Goal: Information Seeking & Learning: Learn about a topic

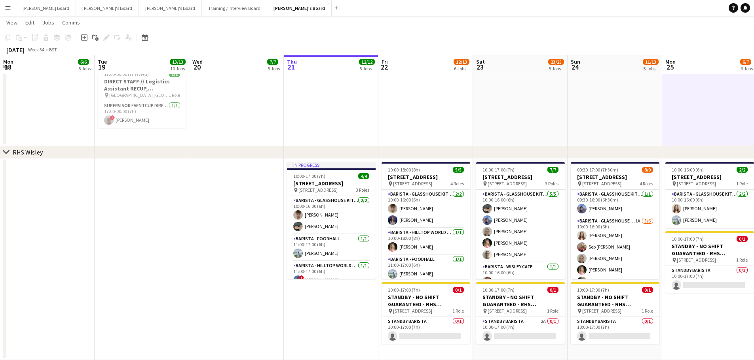
scroll to position [37, 0]
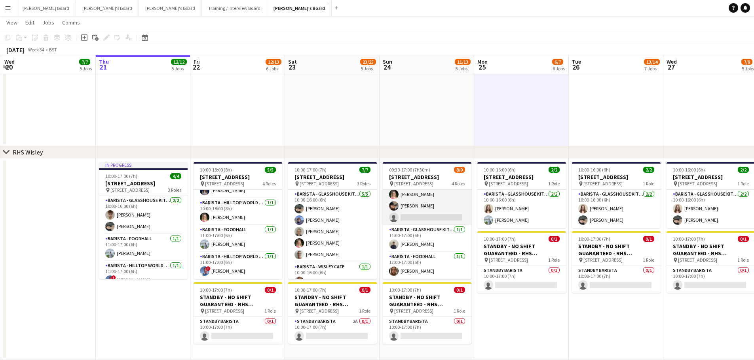
click at [446, 211] on app-card-role "Barista - Glasshouse Kitchen 1A [DATE] 10:00-16:00 (6h) [PERSON_NAME] Seb [PERS…" at bounding box center [427, 183] width 89 height 84
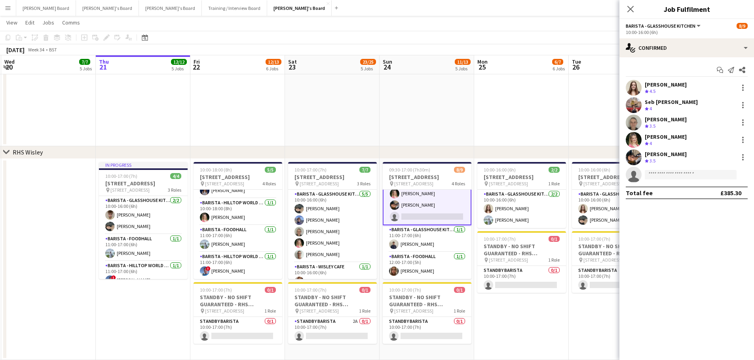
scroll to position [83, 0]
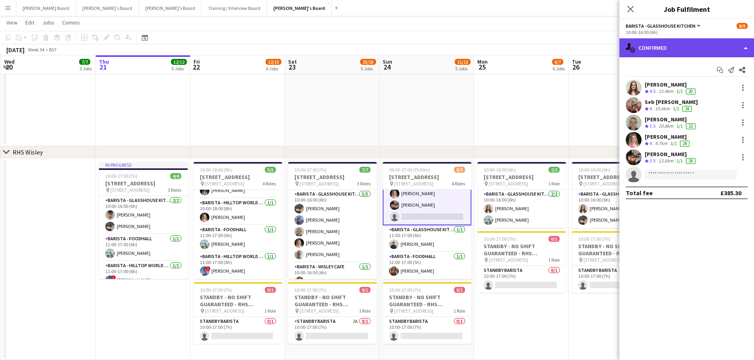
click at [692, 52] on div "single-neutral-actions-check-2 Confirmed" at bounding box center [686, 47] width 135 height 19
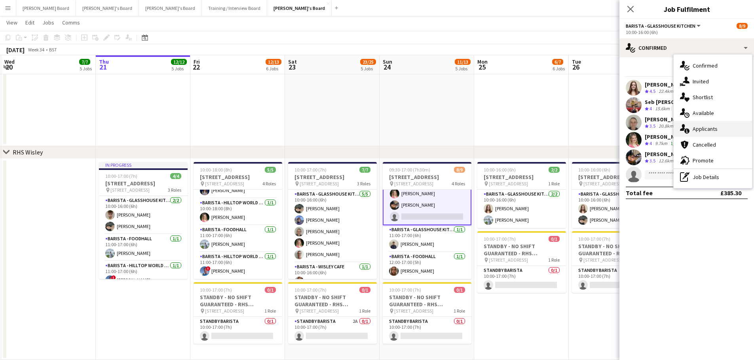
click at [713, 129] on div "single-neutral-actions-information Applicants" at bounding box center [712, 129] width 78 height 16
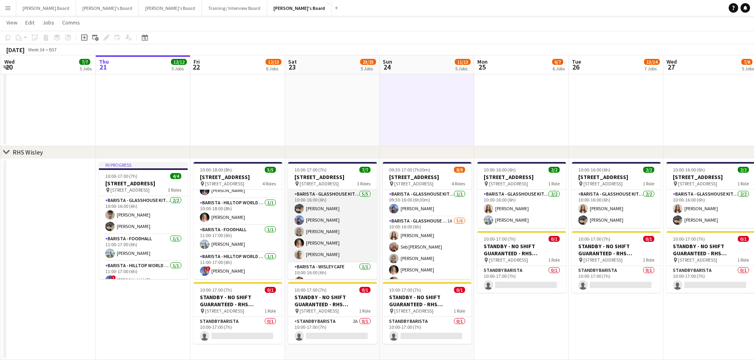
scroll to position [44, 0]
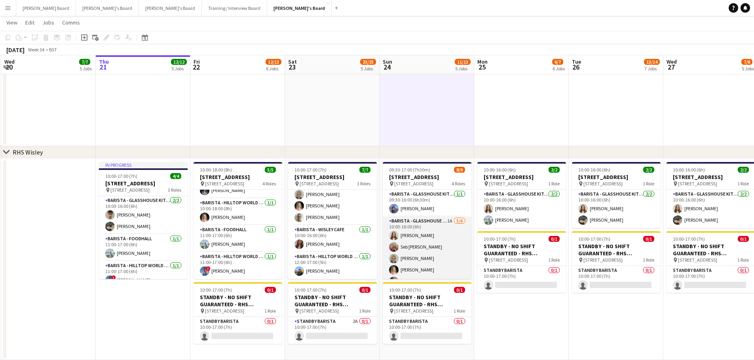
click at [421, 252] on app-card-role "Barista - Glasshouse Kitchen 1A [DATE] 10:00-16:00 (6h) [PERSON_NAME] Seb [PERS…" at bounding box center [427, 259] width 89 height 84
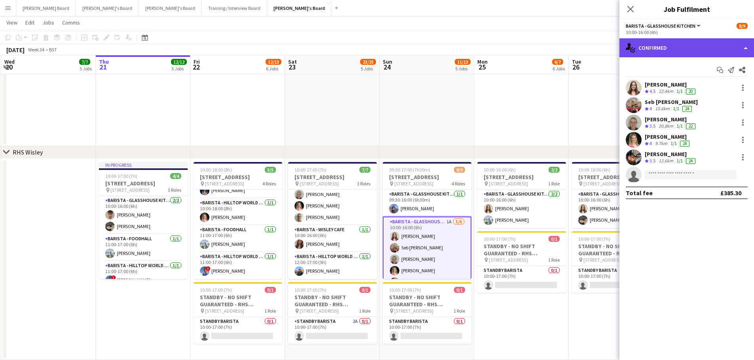
click at [672, 51] on div "single-neutral-actions-check-2 Confirmed" at bounding box center [686, 47] width 135 height 19
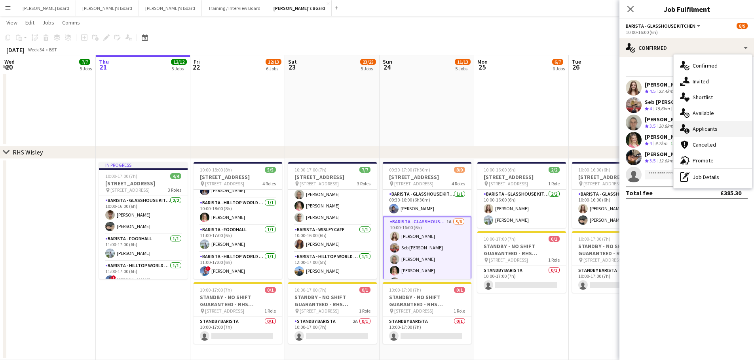
click at [719, 133] on div "single-neutral-actions-information Applicants" at bounding box center [712, 129] width 78 height 16
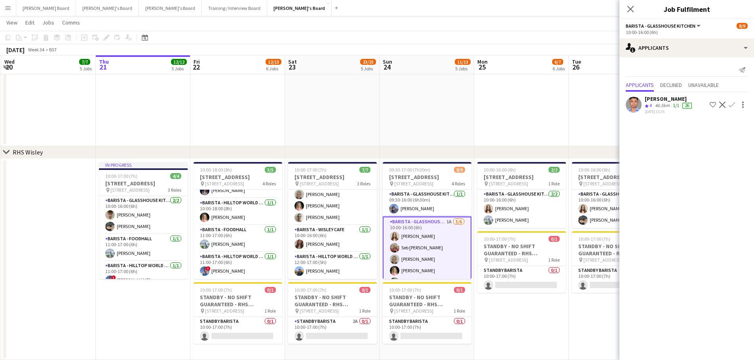
click at [656, 110] on div "[DATE] 15:35" at bounding box center [668, 111] width 49 height 5
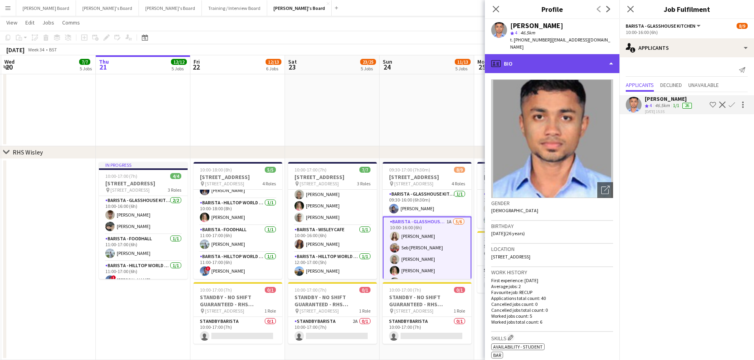
click at [543, 58] on div "profile Bio" at bounding box center [552, 63] width 135 height 19
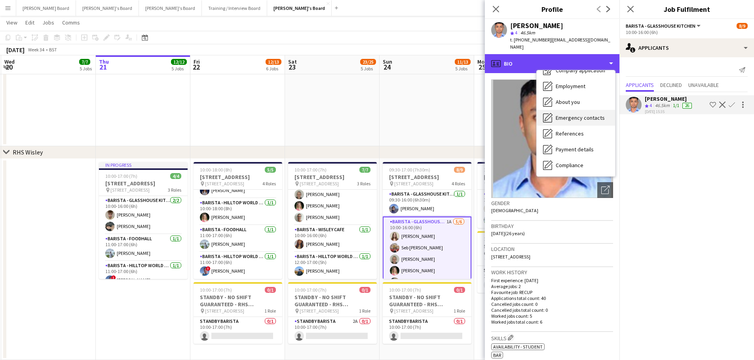
scroll to position [0, 0]
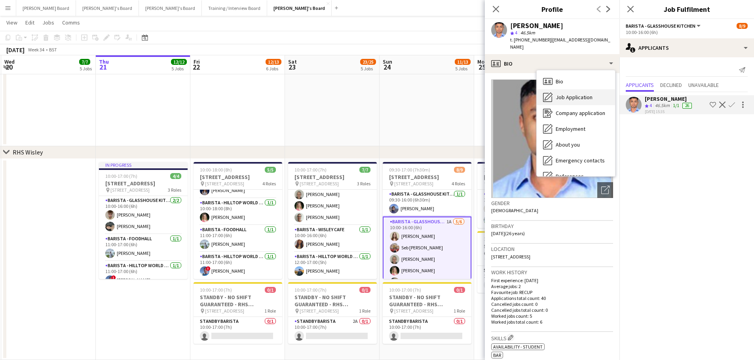
click at [586, 94] on span "Job Application" at bounding box center [573, 97] width 37 height 7
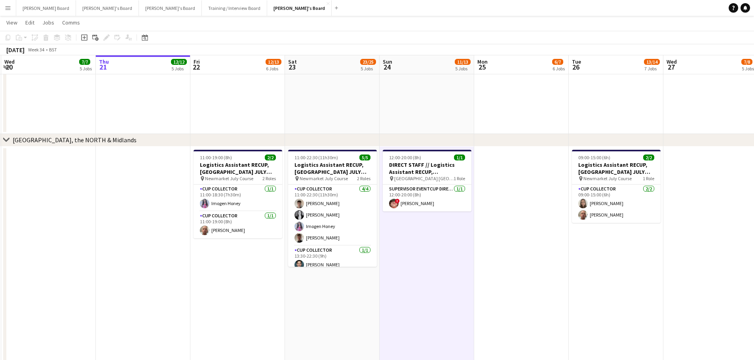
scroll to position [0, 154]
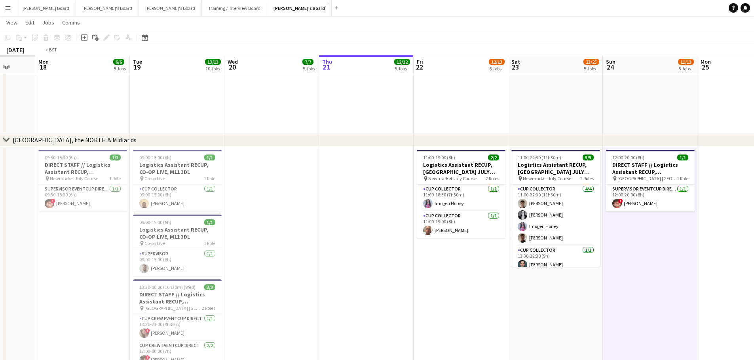
drag, startPoint x: 296, startPoint y: 255, endPoint x: 464, endPoint y: 258, distance: 168.2
click at [464, 257] on app-calendar-viewport "Sat 16 Sun 17 Mon 18 6/6 5 Jobs Tue 19 13/13 10 Jobs Wed 20 7/7 5 Jobs Thu 21 1…" at bounding box center [377, 54] width 754 height 1245
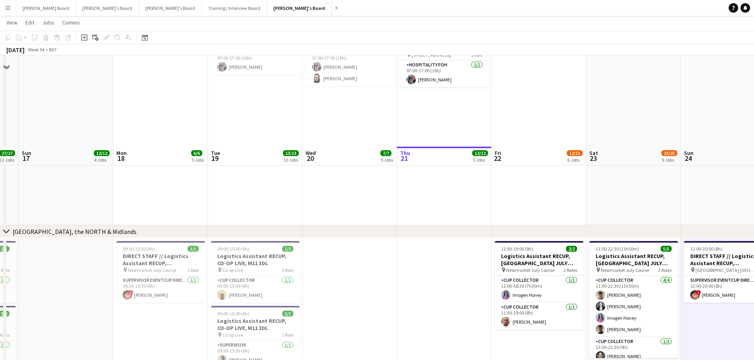
scroll to position [691, 0]
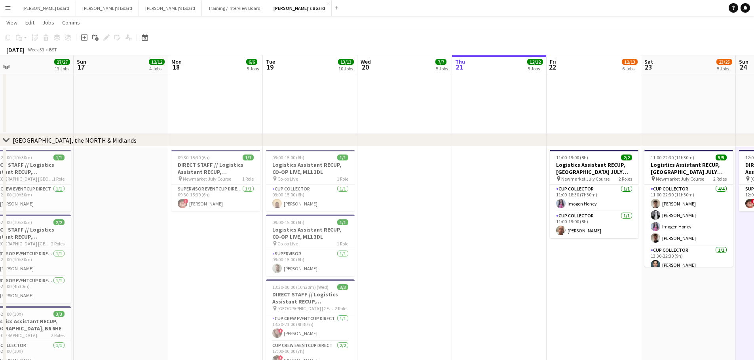
drag, startPoint x: 153, startPoint y: 248, endPoint x: 324, endPoint y: 255, distance: 170.2
click at [331, 254] on app-calendar-viewport "Fri 15 10/10 4 Jobs Sat 16 27/27 13 Jobs Sun 17 12/12 4 Jobs Mon 18 6/6 5 Jobs …" at bounding box center [377, 162] width 754 height 1645
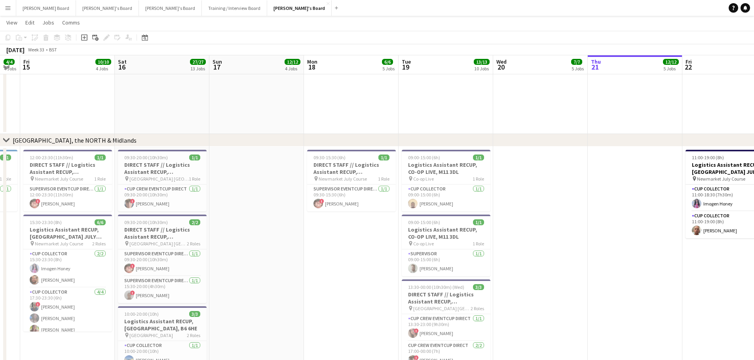
drag, startPoint x: 286, startPoint y: 252, endPoint x: 405, endPoint y: 251, distance: 119.1
click at [380, 252] on app-calendar-viewport "Tue 12 2/2 2 Jobs Wed 13 4/4 4 Jobs Thu 14 4/4 4 Jobs Fri 15 10/10 4 Jobs Sat 1…" at bounding box center [377, 162] width 754 height 1645
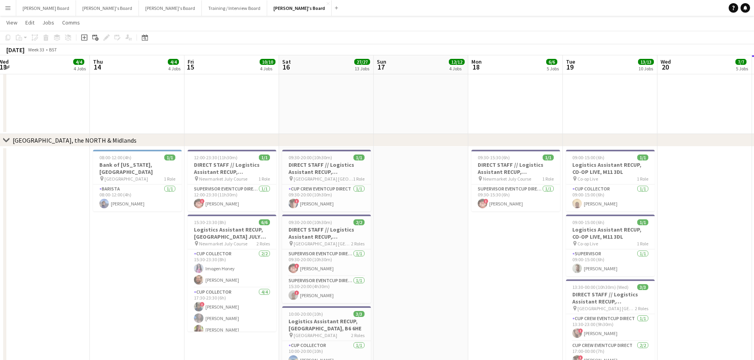
click at [295, 253] on app-calendar-viewport "Mon 11 6/6 5 Jobs Tue 12 2/2 2 Jobs Wed 13 4/4 4 Jobs Thu 14 4/4 4 Jobs Fri 15 …" at bounding box center [377, 162] width 754 height 1645
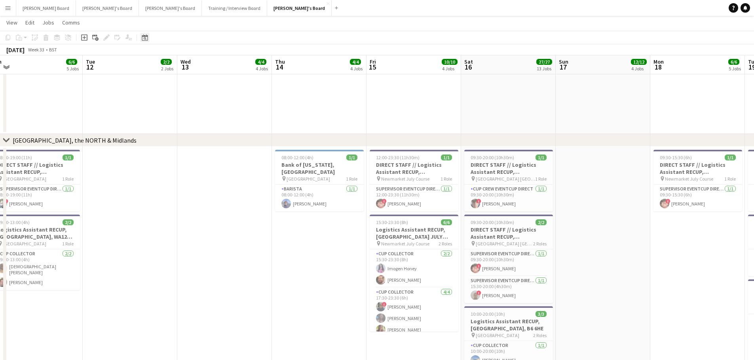
click at [148, 40] on div "Date picker" at bounding box center [144, 37] width 9 height 9
click at [194, 66] on span "Previous month" at bounding box center [193, 65] width 16 height 16
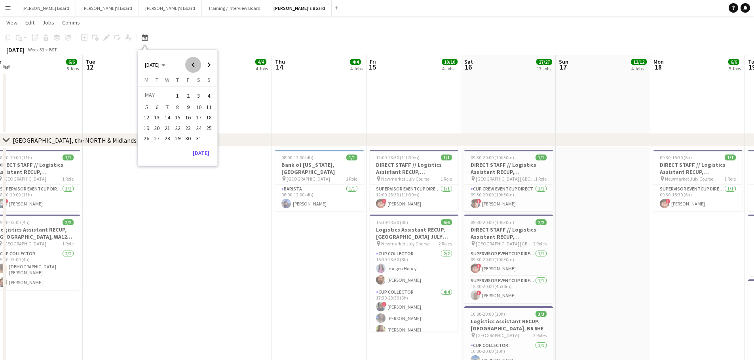
click at [194, 66] on span "Previous month" at bounding box center [193, 65] width 16 height 16
click at [193, 67] on span "Previous month" at bounding box center [193, 65] width 16 height 16
click at [206, 104] on span "5" at bounding box center [208, 104] width 9 height 9
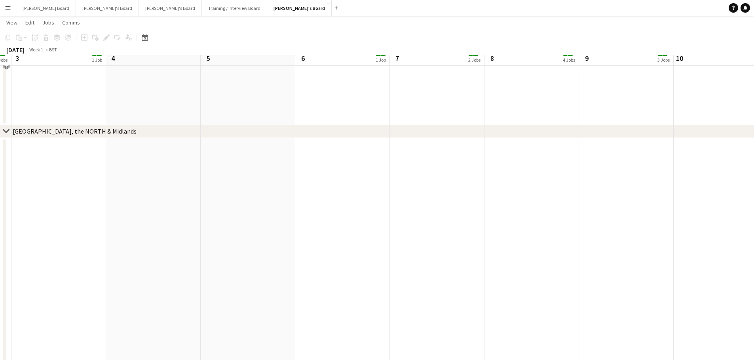
scroll to position [793, 0]
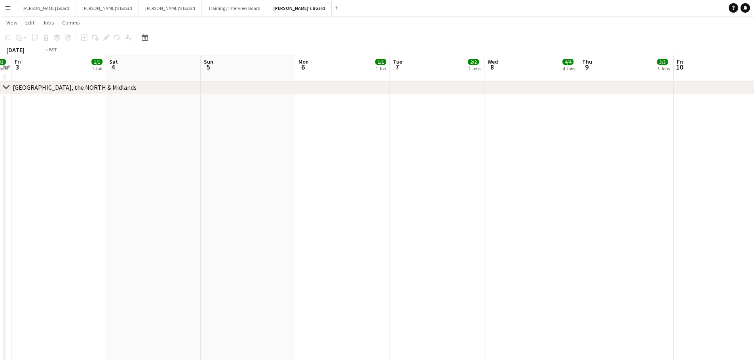
drag, startPoint x: 551, startPoint y: 209, endPoint x: 84, endPoint y: 203, distance: 467.7
click at [77, 203] on app-calendar-viewport "Tue 31 5/5 2 Jobs Wed 1 Thu 2 3/3 2 Jobs Fri 3 1/1 1 Job Sat 4 Sun 5 Mon 6 1/1 …" at bounding box center [377, 85] width 754 height 1694
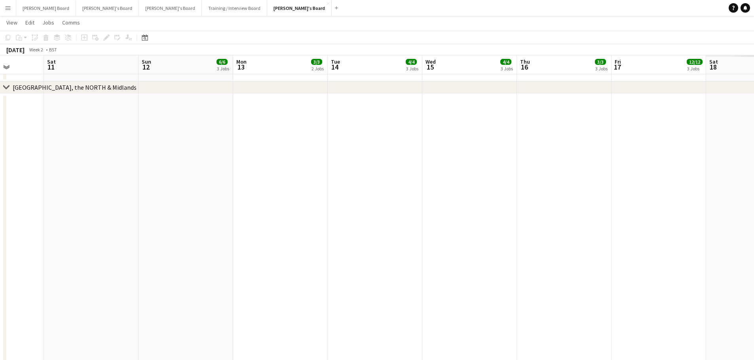
drag, startPoint x: 377, startPoint y: 203, endPoint x: 342, endPoint y: 206, distance: 35.4
click at [207, 208] on app-calendar-viewport "Tue 7 2/2 2 Jobs Wed 8 4/4 4 Jobs Thu 9 3/3 3 Jobs Fri 10 Sat 11 Sun 12 6/6 3 J…" at bounding box center [377, 84] width 754 height 1695
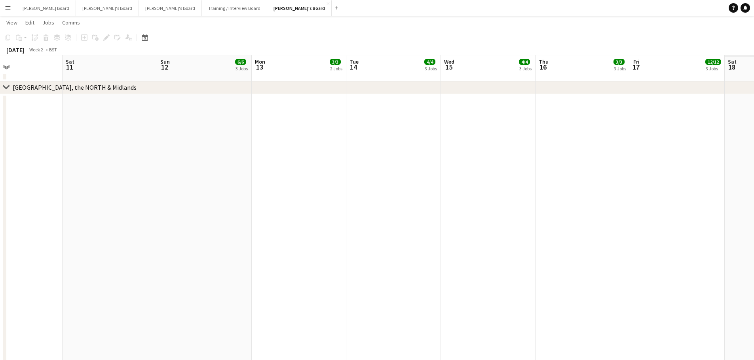
click at [343, 206] on app-calendar-viewport "Tue 7 2/2 2 Jobs Wed 8 4/4 4 Jobs Thu 9 3/3 3 Jobs Fri 10 Sat 11 Sun 12 6/6 3 J…" at bounding box center [377, 84] width 754 height 1695
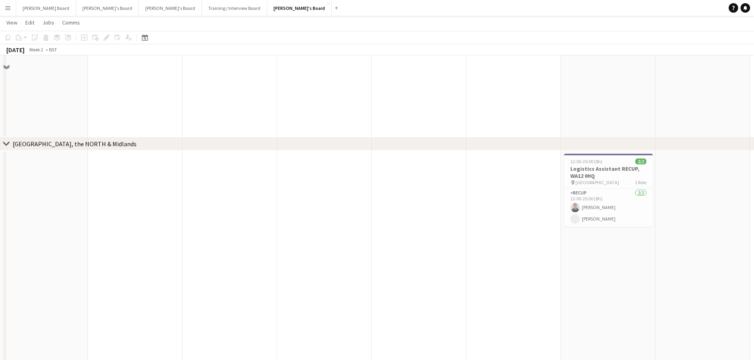
scroll to position [745, 0]
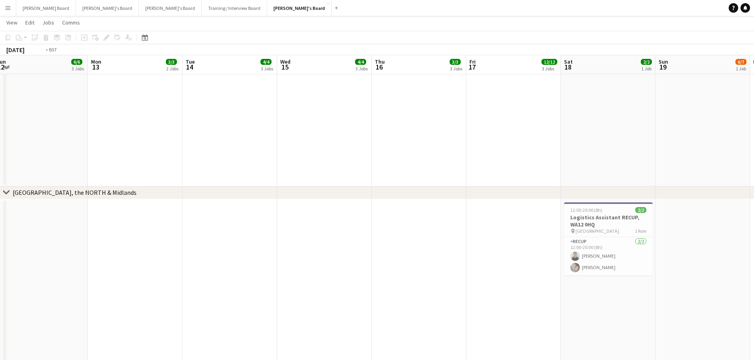
drag, startPoint x: 574, startPoint y: 235, endPoint x: 341, endPoint y: 238, distance: 232.6
click at [301, 242] on app-calendar-viewport "Thu 9 3/3 3 Jobs Fri 10 Sat 11 Sun 12 6/6 3 Jobs Mon 13 3/3 2 Jobs Tue 14 4/4 3…" at bounding box center [377, 162] width 754 height 1752
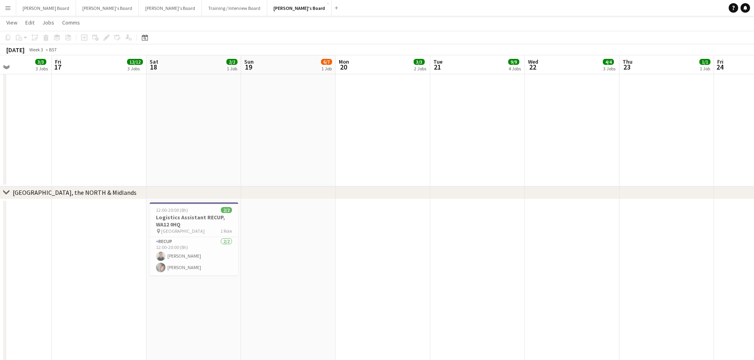
drag, startPoint x: 563, startPoint y: 258, endPoint x: 436, endPoint y: 260, distance: 127.0
click at [411, 266] on app-calendar-viewport "Mon 13 3/3 2 Jobs Tue 14 4/4 3 Jobs Wed 15 4/4 3 Jobs Thu 16 3/3 3 Jobs Fri 17 …" at bounding box center [377, 162] width 754 height 1752
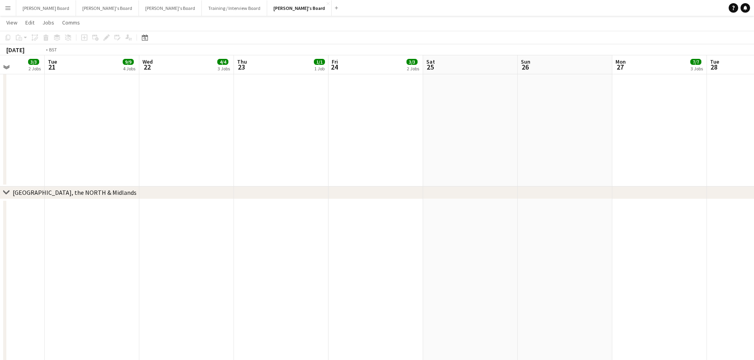
drag, startPoint x: 419, startPoint y: 262, endPoint x: 486, endPoint y: 244, distance: 69.6
click at [317, 252] on app-calendar-viewport "Fri 17 12/12 3 Jobs Sat 18 2/2 1 Job Sun 19 6/7 1 Job Mon 20 3/3 2 Jobs Tue 21 …" at bounding box center [377, 162] width 754 height 1752
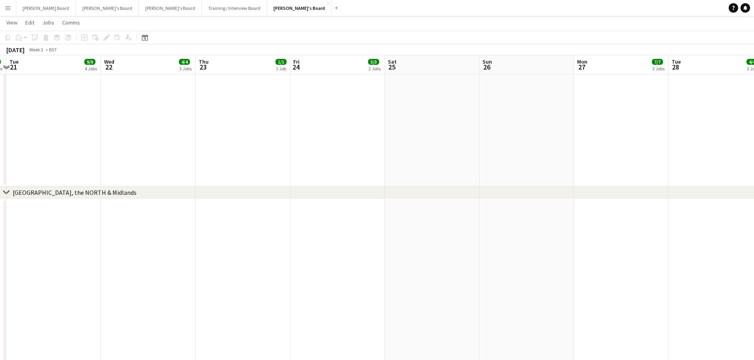
drag, startPoint x: 391, startPoint y: 261, endPoint x: 352, endPoint y: 262, distance: 38.4
click at [309, 263] on app-calendar-viewport "Sat 18 2/2 1 Job Sun 19 6/7 1 Job Mon 20 3/3 2 Jobs Tue 21 9/9 4 Jobs Wed 22 4/…" at bounding box center [377, 162] width 754 height 1752
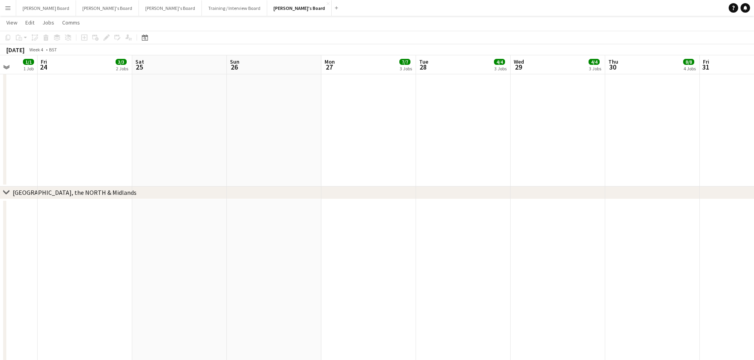
click at [317, 268] on app-calendar-viewport "Tue 21 9/9 4 Jobs Wed 22 4/4 3 Jobs Thu 23 1/1 1 Job Fri 24 3/3 2 Jobs Sat 25 S…" at bounding box center [377, 162] width 754 height 1752
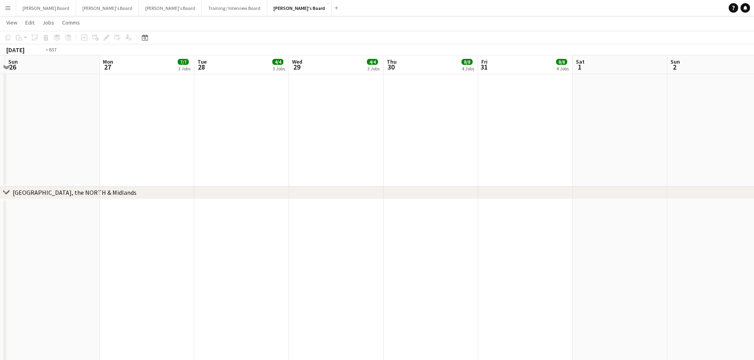
drag, startPoint x: 376, startPoint y: 261, endPoint x: 345, endPoint y: 256, distance: 31.7
click at [322, 261] on app-calendar-viewport "Thu 23 1/1 1 Job Fri 24 3/3 2 Jobs Sat 25 Sun 26 Mon 27 7/7 3 Jobs Tue 28 4/4 3…" at bounding box center [377, 162] width 754 height 1752
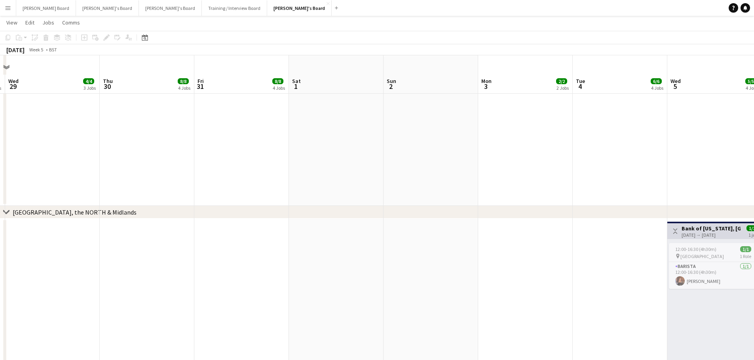
scroll to position [765, 0]
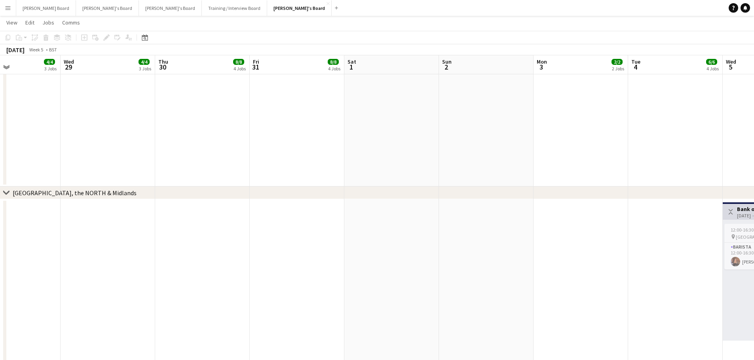
click at [271, 249] on app-calendar-viewport "Sun 26 Mon 27 7/7 3 Jobs Tue 28 4/4 3 Jobs Wed 29 4/4 3 Jobs Thu 30 8/8 4 Jobs …" at bounding box center [377, 151] width 754 height 1771
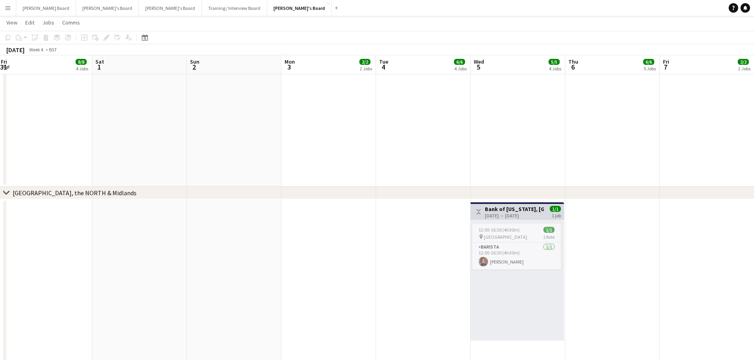
drag, startPoint x: 273, startPoint y: 245, endPoint x: 227, endPoint y: 246, distance: 46.3
click at [230, 245] on app-calendar-viewport "Tue 28 4/4 3 Jobs Wed 29 4/4 3 Jobs Thu 30 8/8 4 Jobs Fri 31 8/8 4 Jobs Sat 1 S…" at bounding box center [377, 151] width 754 height 1771
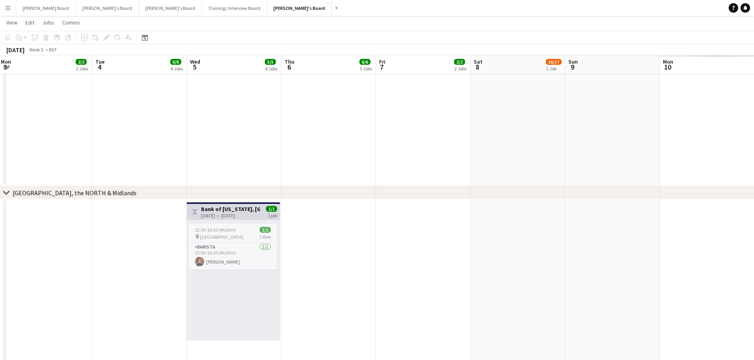
scroll to position [0, 222]
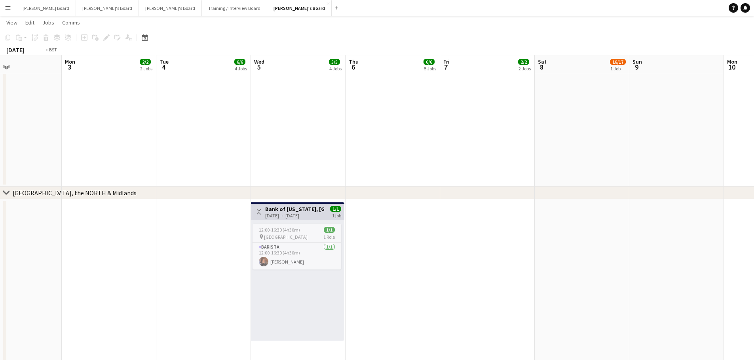
drag, startPoint x: 436, startPoint y: 281, endPoint x: 489, endPoint y: 267, distance: 54.5
click at [258, 274] on app-calendar-viewport "Fri 31 8/8 4 Jobs Sat 1 Sun 2 Mon 3 2/2 2 Jobs Tue 4 6/6 4 Jobs Wed 5 5/5 4 Job…" at bounding box center [377, 151] width 754 height 1771
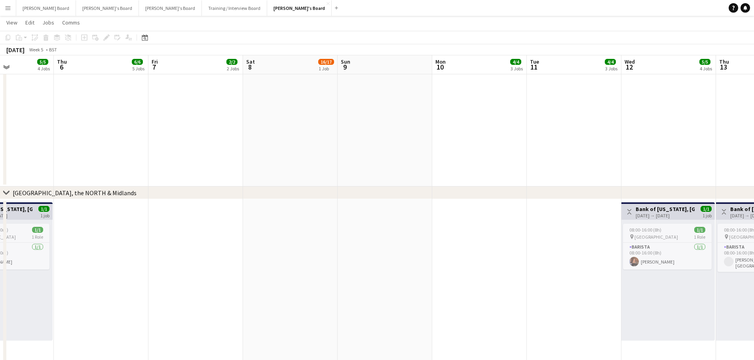
click at [341, 273] on app-calendar-viewport "Mon 3 2/2 2 Jobs Tue 4 6/6 4 Jobs Wed 5 5/5 4 Jobs Thu 6 6/6 5 Jobs Fri 7 2/2 2…" at bounding box center [377, 151] width 754 height 1771
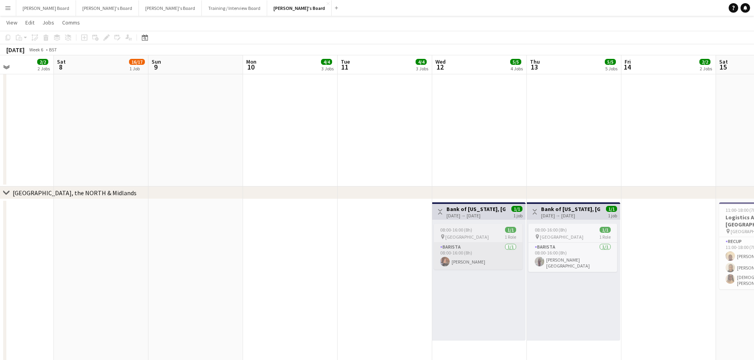
scroll to position [0, 247]
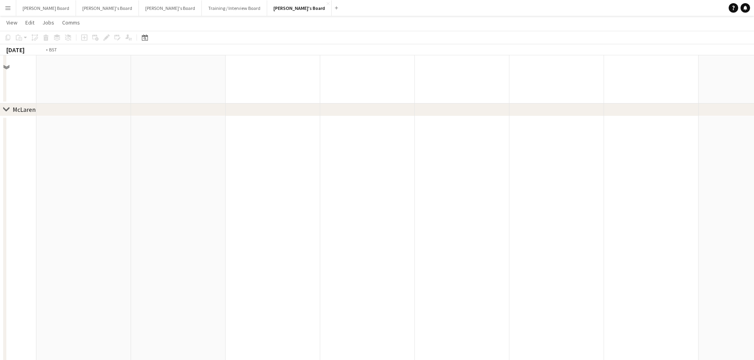
drag, startPoint x: 381, startPoint y: 269, endPoint x: 258, endPoint y: 266, distance: 123.5
click at [199, 269] on app-calendar-viewport "Wed 5 5/5 4 Jobs Thu 6 6/6 5 Jobs Fri 7 2/2 2 Jobs Sat 8 16/17 1 Job Sun 9 Mon …" at bounding box center [377, 326] width 754 height 2120
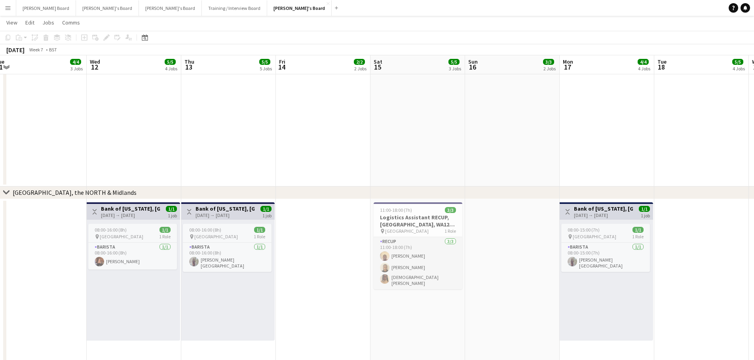
drag, startPoint x: 494, startPoint y: 277, endPoint x: 394, endPoint y: 275, distance: 100.5
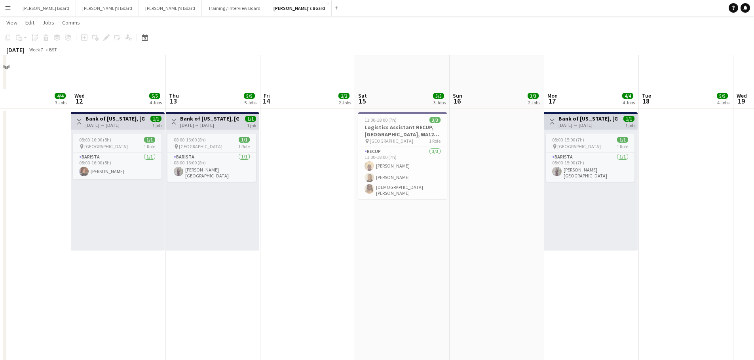
scroll to position [1166, 0]
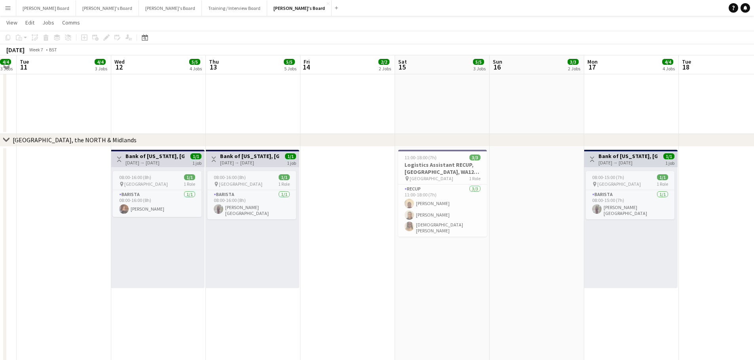
drag, startPoint x: 504, startPoint y: 282, endPoint x: 141, endPoint y: 267, distance: 363.1
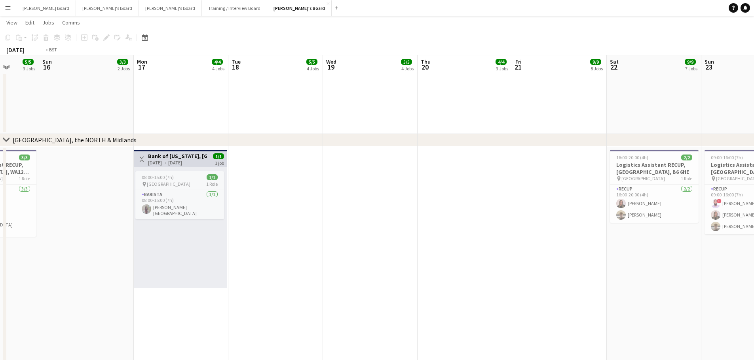
drag, startPoint x: 446, startPoint y: 284, endPoint x: 298, endPoint y: 279, distance: 148.5
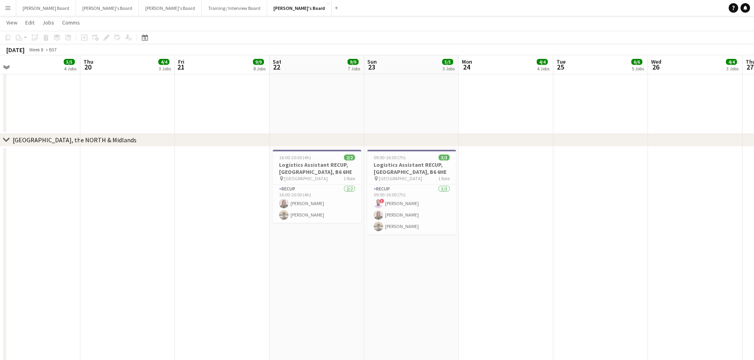
drag, startPoint x: 305, startPoint y: 288, endPoint x: 445, endPoint y: 275, distance: 140.3
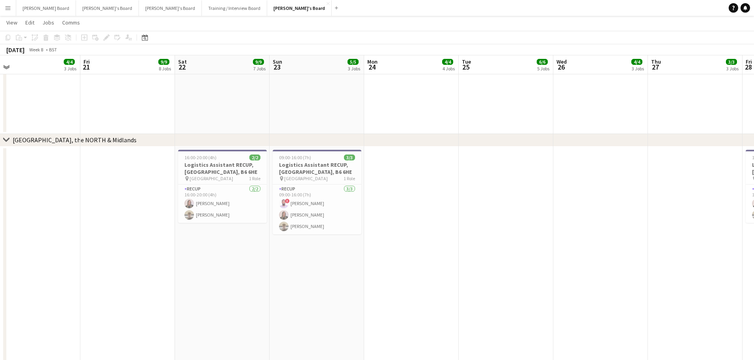
drag, startPoint x: 369, startPoint y: 281, endPoint x: 375, endPoint y: 269, distance: 13.8
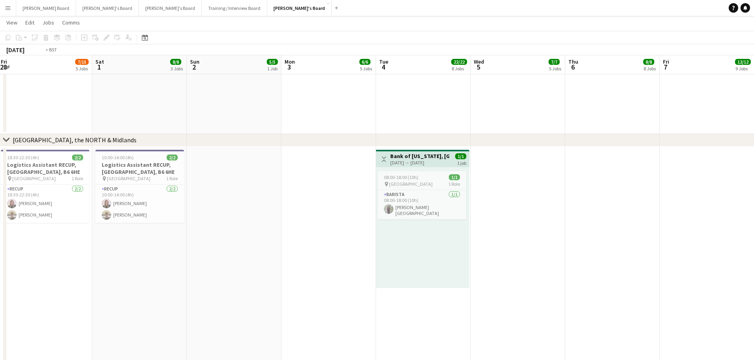
drag, startPoint x: 476, startPoint y: 276, endPoint x: 316, endPoint y: 269, distance: 159.6
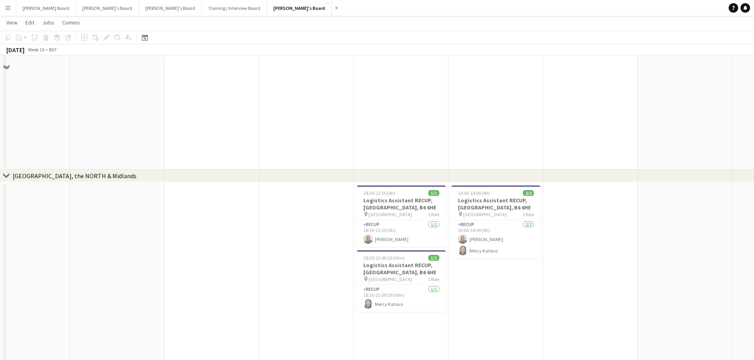
scroll to position [1377, 0]
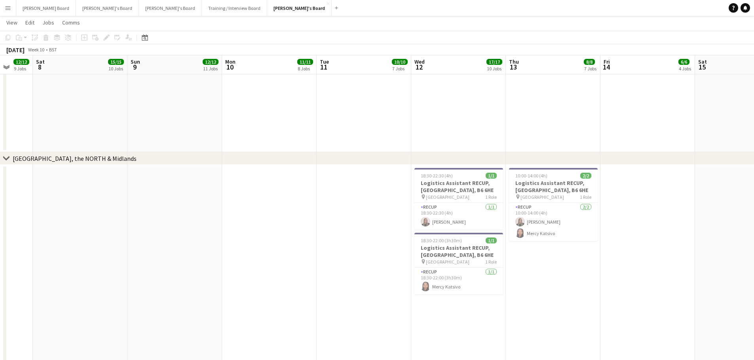
drag, startPoint x: 167, startPoint y: 254, endPoint x: 156, endPoint y: 256, distance: 10.9
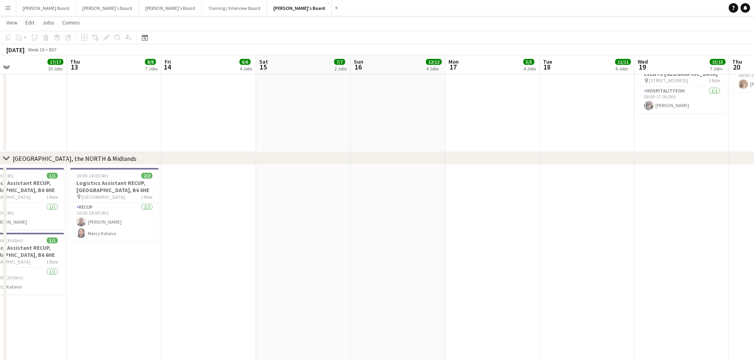
drag, startPoint x: 212, startPoint y: 280, endPoint x: 292, endPoint y: 275, distance: 79.7
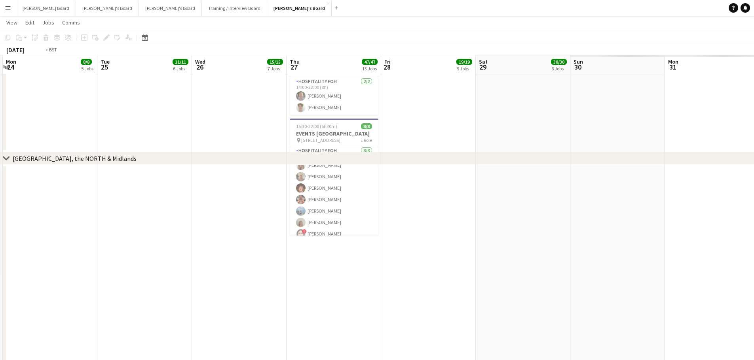
drag, startPoint x: 163, startPoint y: 280, endPoint x: 394, endPoint y: 296, distance: 232.4
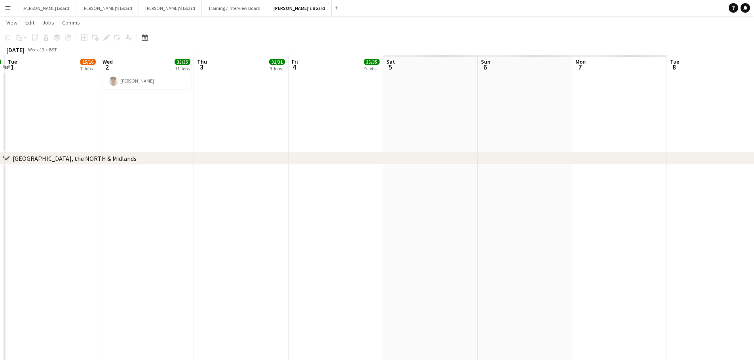
drag, startPoint x: 303, startPoint y: 288, endPoint x: 348, endPoint y: 280, distance: 45.8
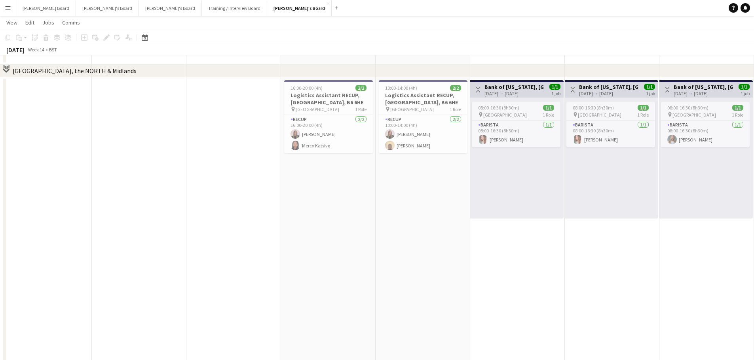
scroll to position [1588, 0]
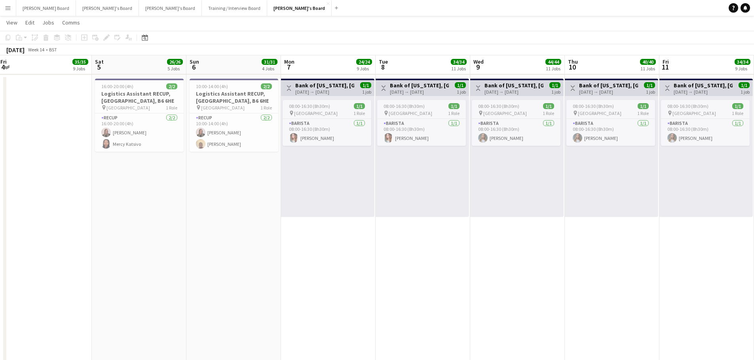
drag, startPoint x: 458, startPoint y: 270, endPoint x: 117, endPoint y: 264, distance: 341.1
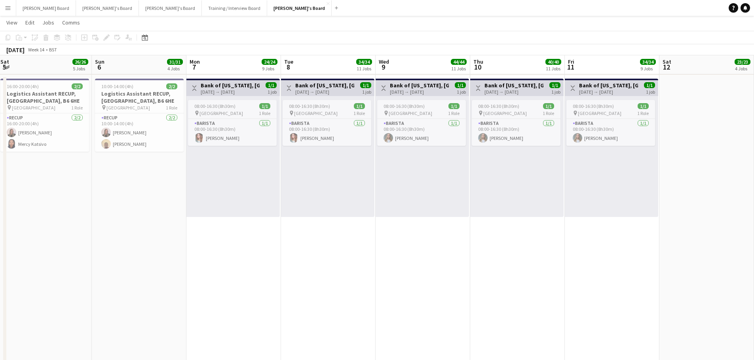
scroll to position [0, 476]
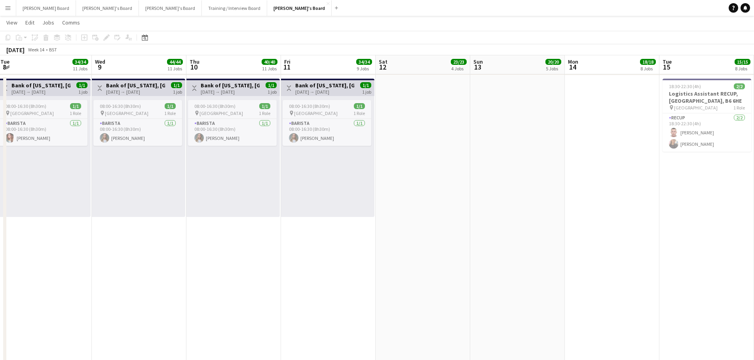
drag, startPoint x: 310, startPoint y: 291, endPoint x: 169, endPoint y: 278, distance: 141.9
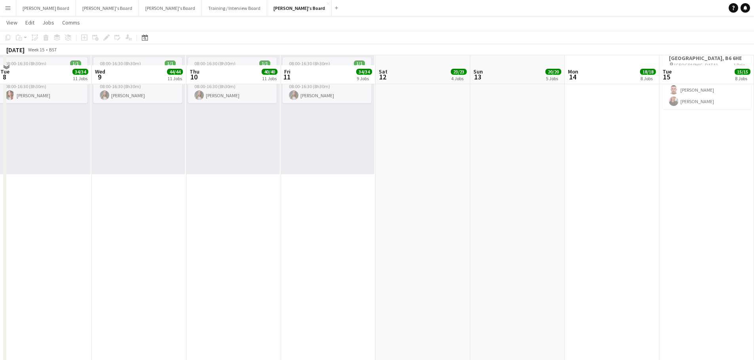
scroll to position [1641, 0]
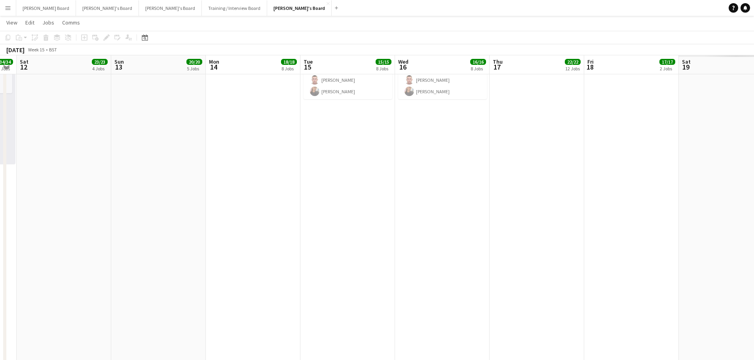
drag, startPoint x: 278, startPoint y: 279, endPoint x: 214, endPoint y: 267, distance: 64.9
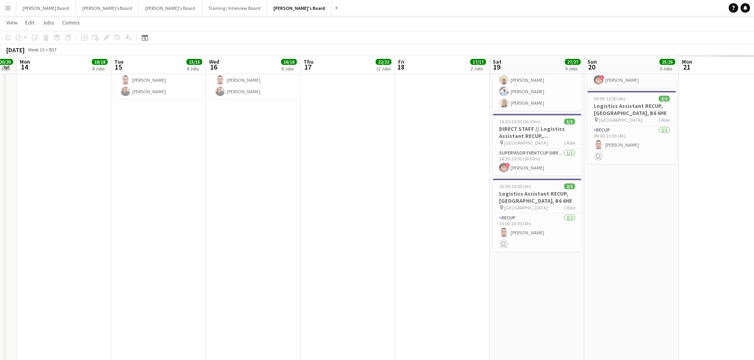
scroll to position [0, 0]
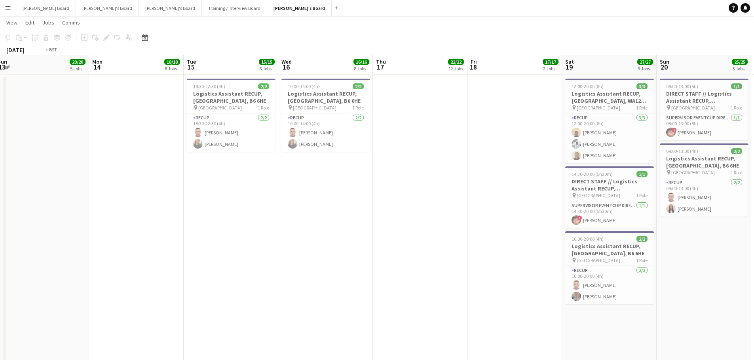
drag, startPoint x: 282, startPoint y: 290, endPoint x: 136, endPoint y: 276, distance: 146.6
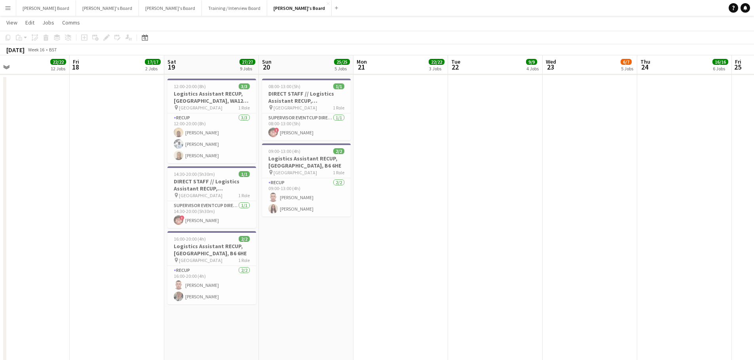
drag, startPoint x: 632, startPoint y: 247, endPoint x: 497, endPoint y: 250, distance: 134.9
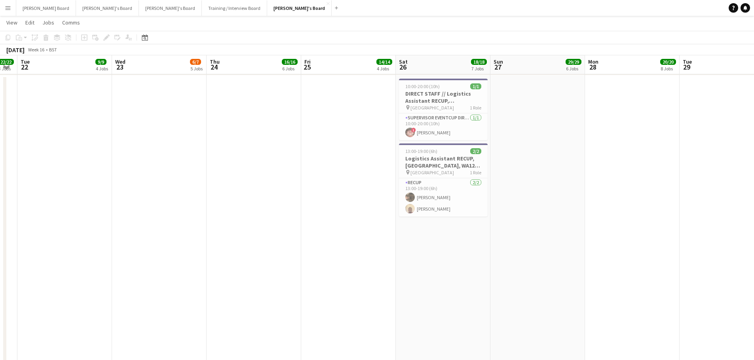
drag, startPoint x: 542, startPoint y: 266, endPoint x: 364, endPoint y: 258, distance: 178.2
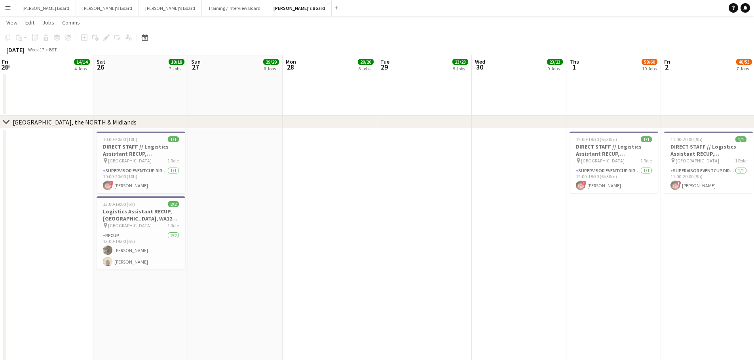
drag, startPoint x: 530, startPoint y: 282, endPoint x: 312, endPoint y: 278, distance: 217.6
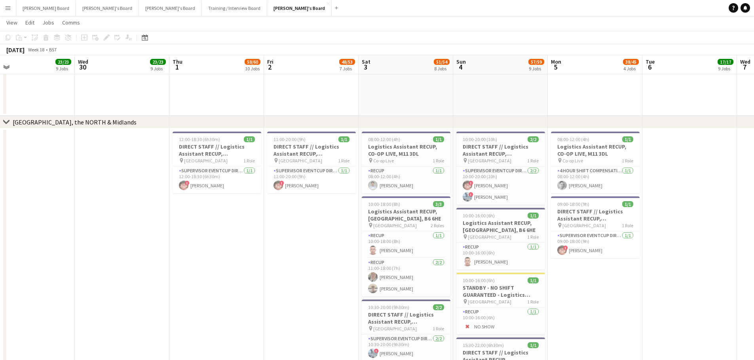
drag
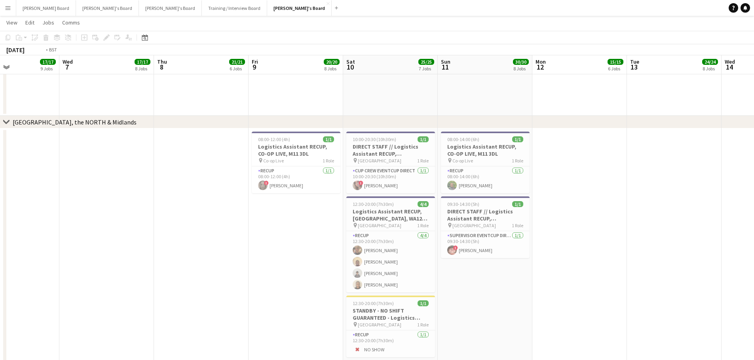
drag, startPoint x: 304, startPoint y: 286, endPoint x: 372, endPoint y: 278, distance: 68.6
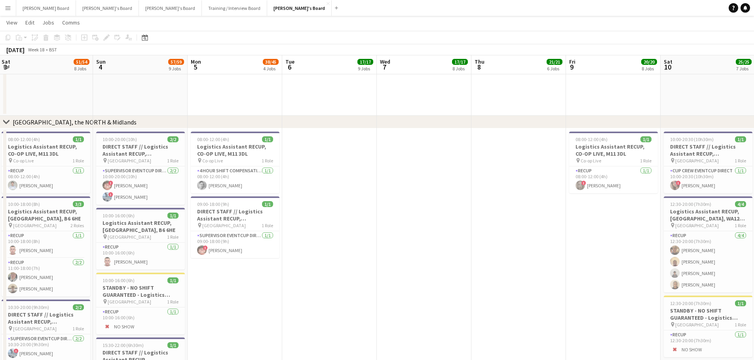
drag, startPoint x: 432, startPoint y: 274, endPoint x: 445, endPoint y: 274, distance: 12.7
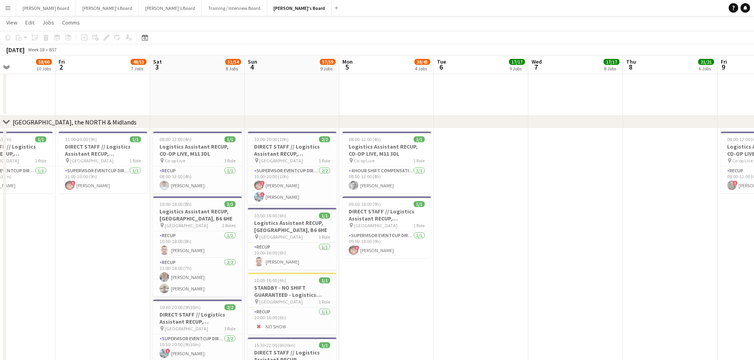
drag, startPoint x: 455, startPoint y: 288, endPoint x: 482, endPoint y: 286, distance: 27.4
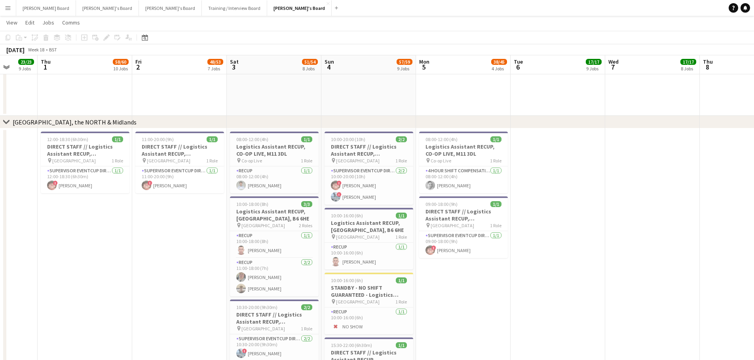
drag, startPoint x: 163, startPoint y: 293, endPoint x: 271, endPoint y: 290, distance: 108.8
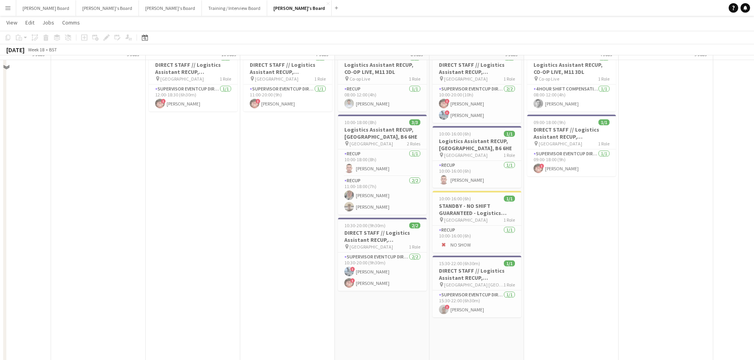
scroll to position [1641, 0]
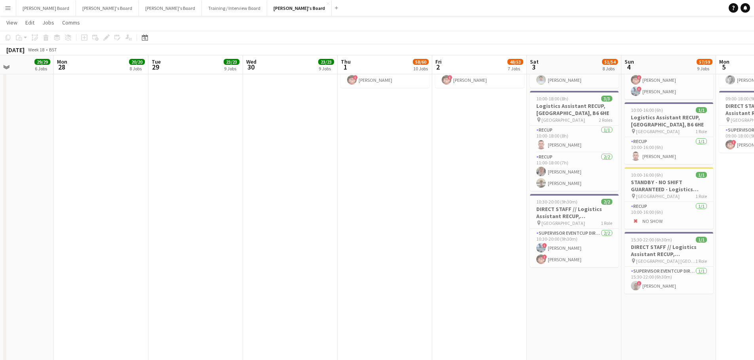
drag, startPoint x: 241, startPoint y: 250, endPoint x: 360, endPoint y: 248, distance: 119.5
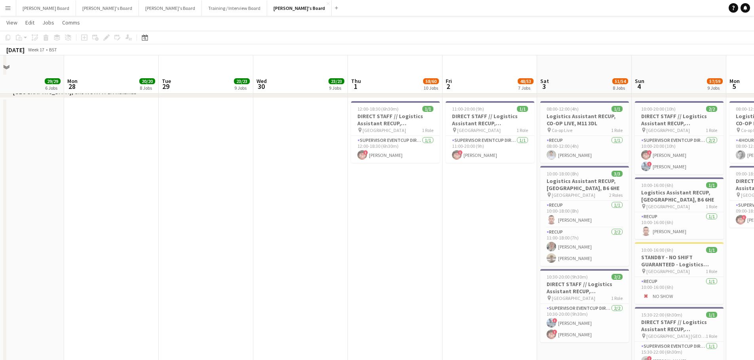
scroll to position [1483, 0]
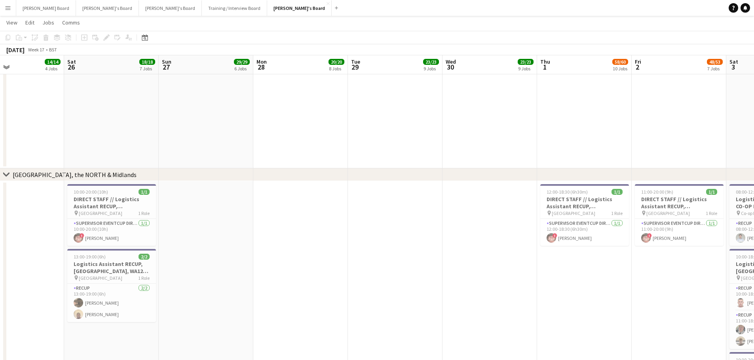
drag, startPoint x: 507, startPoint y: 252, endPoint x: 392, endPoint y: 255, distance: 114.8
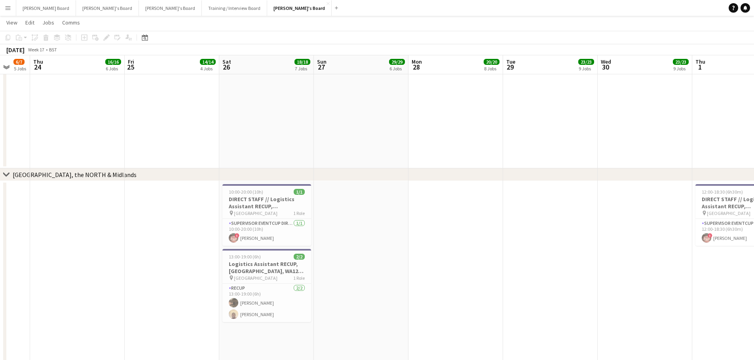
drag, startPoint x: 323, startPoint y: 237, endPoint x: 427, endPoint y: 236, distance: 104.1
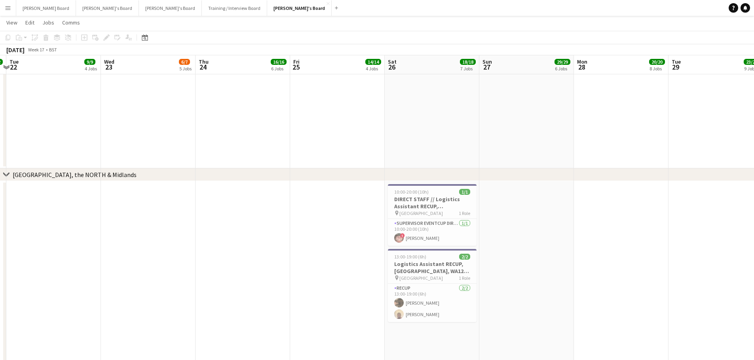
scroll to position [0, 169]
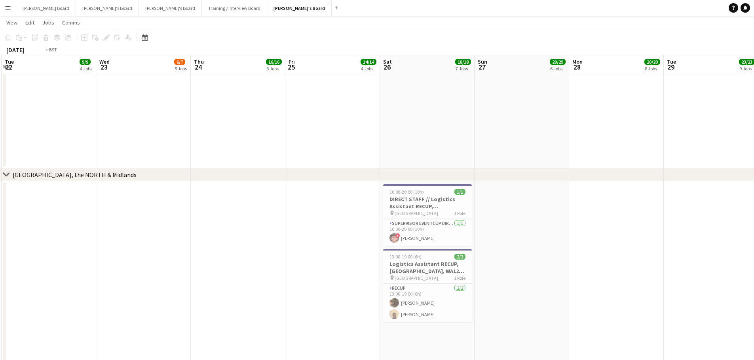
drag, startPoint x: 193, startPoint y: 234, endPoint x: 295, endPoint y: 229, distance: 101.8
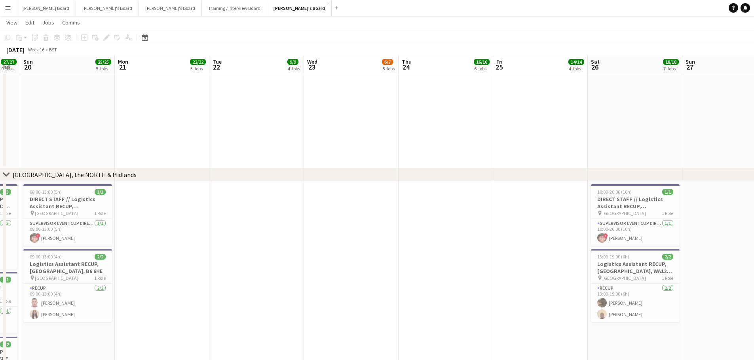
drag, startPoint x: 298, startPoint y: 243, endPoint x: 405, endPoint y: 243, distance: 106.4
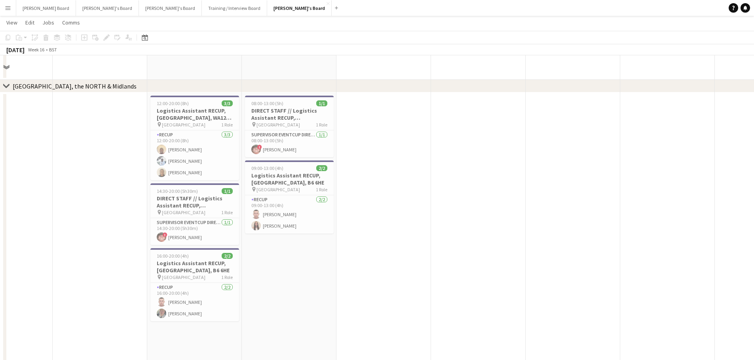
scroll to position [1588, 0]
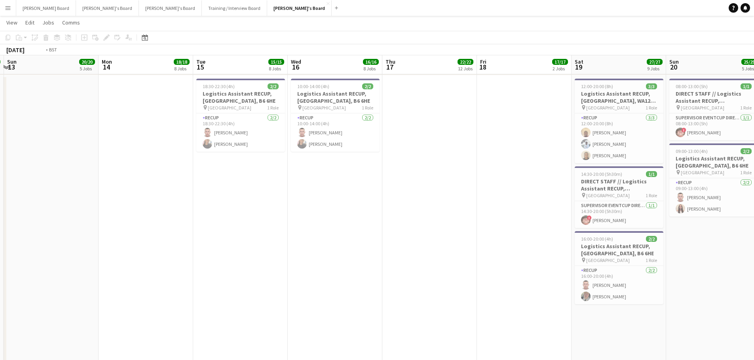
drag, startPoint x: 81, startPoint y: 271, endPoint x: 517, endPoint y: 290, distance: 435.6
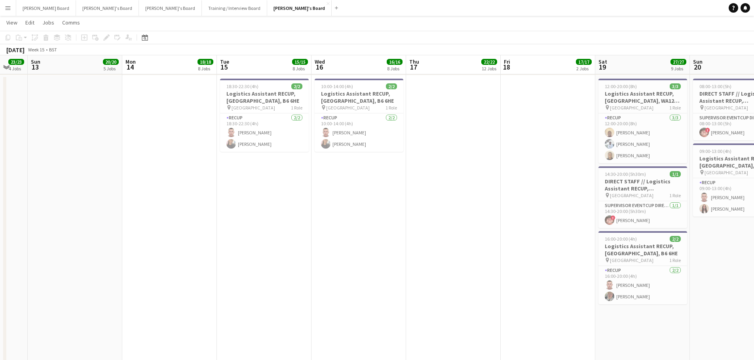
scroll to position [0, 0]
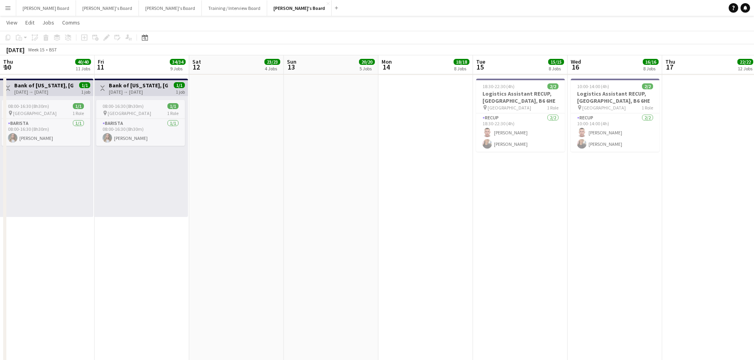
drag, startPoint x: 251, startPoint y: 248, endPoint x: 540, endPoint y: 274, distance: 289.5
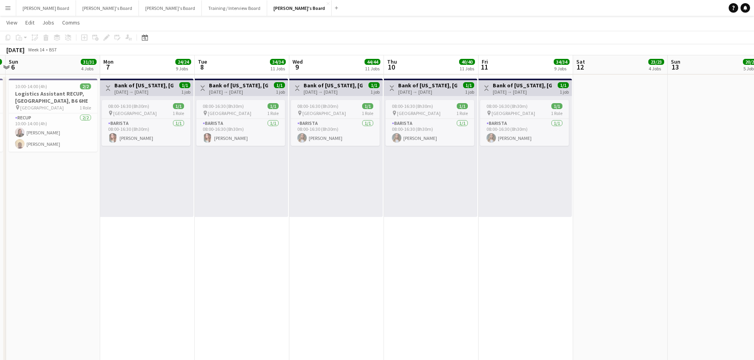
drag, startPoint x: 150, startPoint y: 292, endPoint x: 380, endPoint y: 303, distance: 230.5
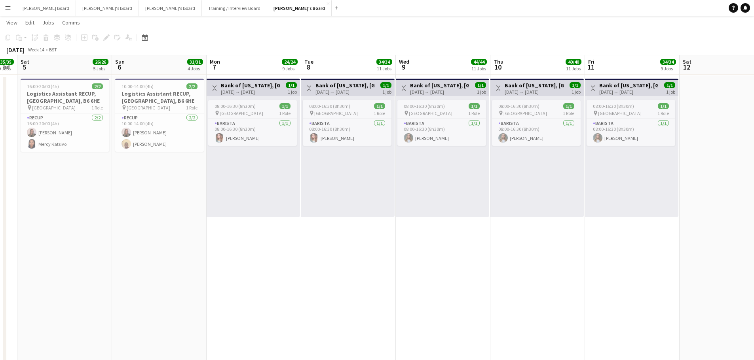
drag, startPoint x: 257, startPoint y: 299, endPoint x: 547, endPoint y: 305, distance: 290.0
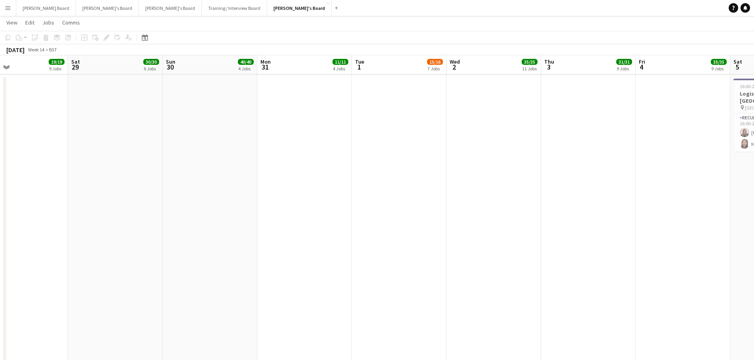
drag, startPoint x: 474, startPoint y: 289, endPoint x: 566, endPoint y: 288, distance: 91.8
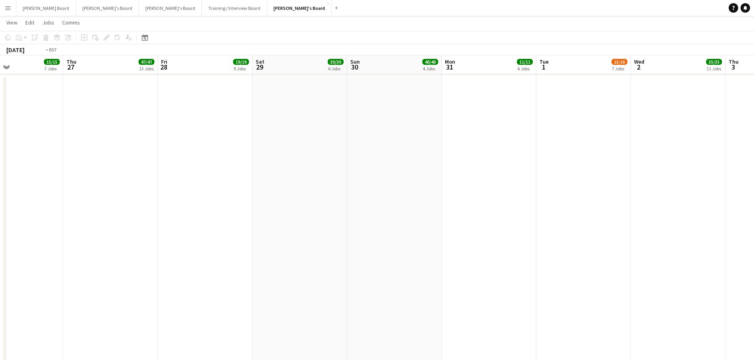
drag, startPoint x: 504, startPoint y: 276, endPoint x: 568, endPoint y: 270, distance: 64.4
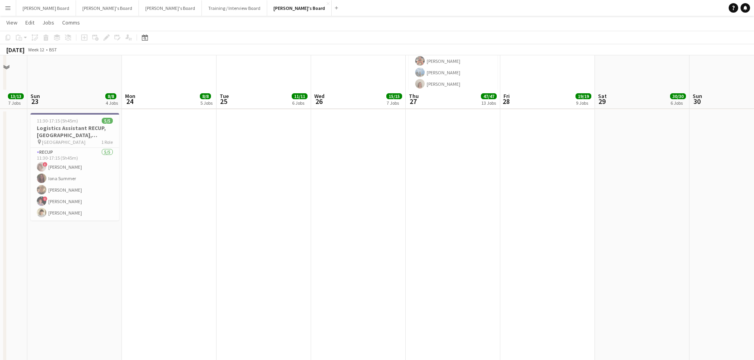
scroll to position [1535, 0]
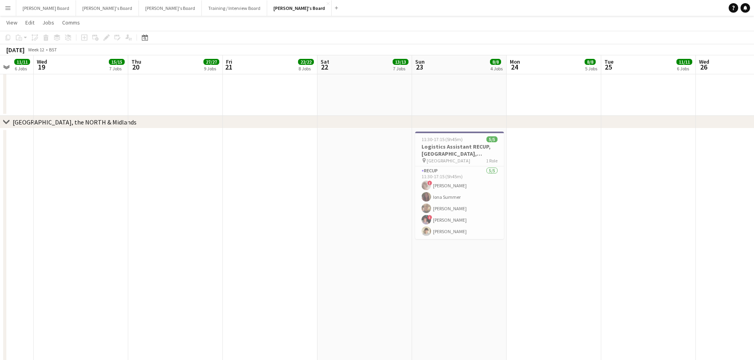
drag, startPoint x: 141, startPoint y: 263, endPoint x: 407, endPoint y: 274, distance: 266.1
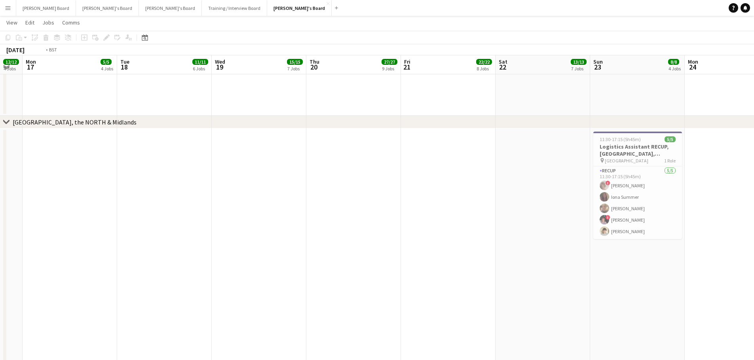
drag, startPoint x: 349, startPoint y: 275, endPoint x: 459, endPoint y: 278, distance: 110.4
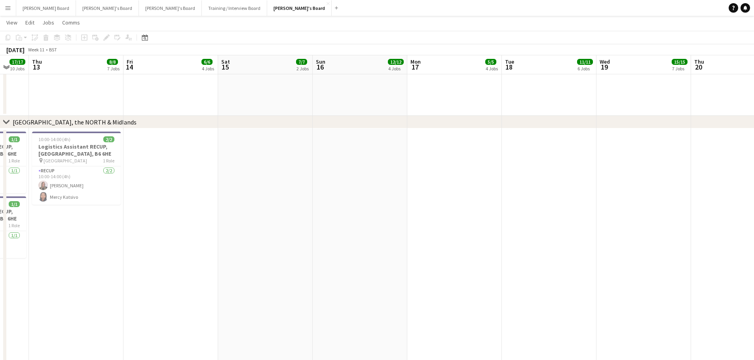
drag, startPoint x: 489, startPoint y: 271, endPoint x: 608, endPoint y: 271, distance: 118.3
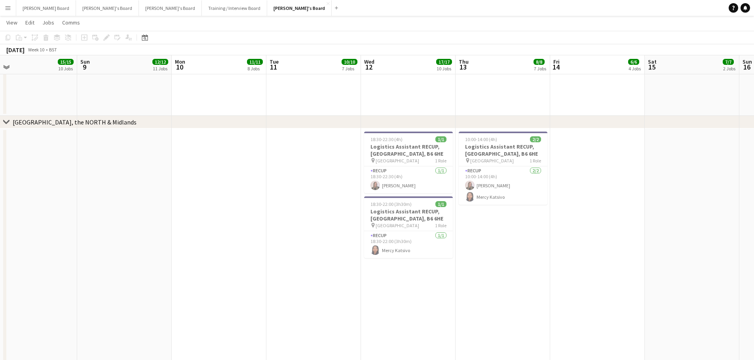
drag, startPoint x: 192, startPoint y: 284, endPoint x: 493, endPoint y: 284, distance: 300.7
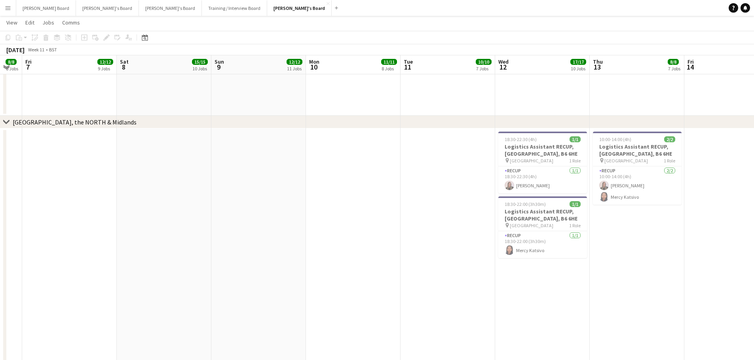
drag, startPoint x: 180, startPoint y: 271, endPoint x: 470, endPoint y: 273, distance: 290.8
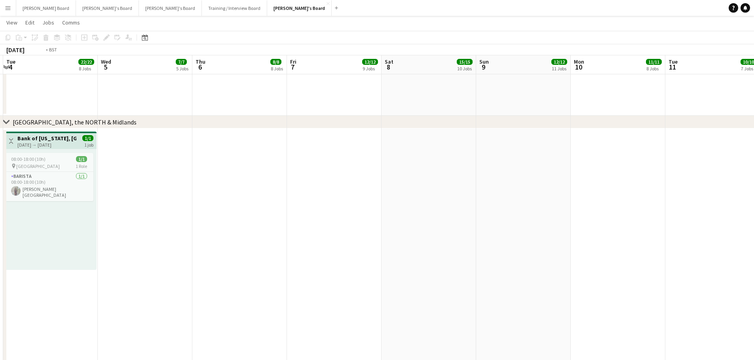
drag, startPoint x: 267, startPoint y: 272, endPoint x: 460, endPoint y: 274, distance: 192.7
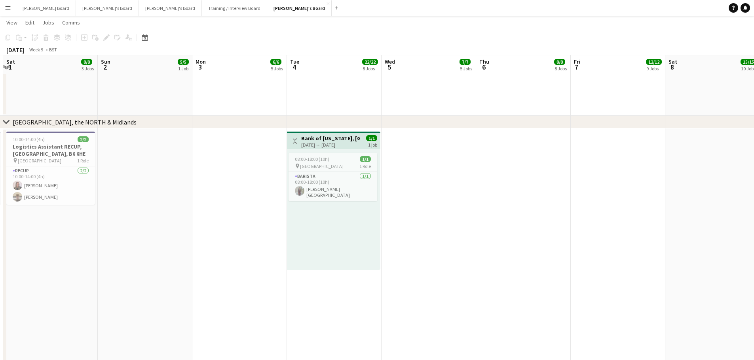
scroll to position [0, 243]
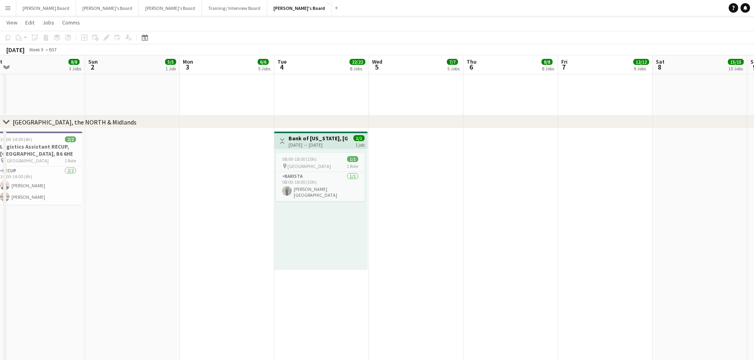
drag, startPoint x: 104, startPoint y: 280, endPoint x: 335, endPoint y: 296, distance: 232.0
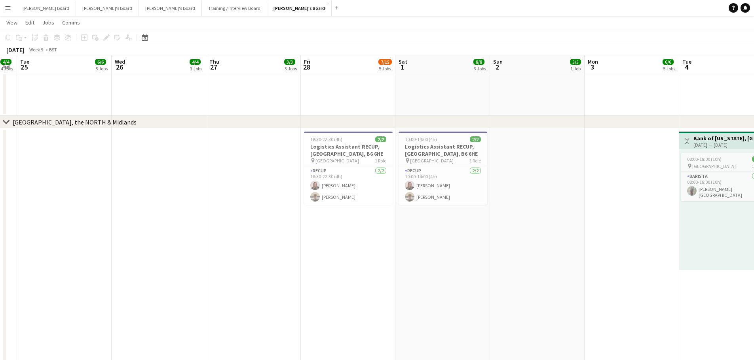
drag, startPoint x: 203, startPoint y: 287, endPoint x: 284, endPoint y: 294, distance: 81.3
drag, startPoint x: 202, startPoint y: 287, endPoint x: 524, endPoint y: 298, distance: 322.2
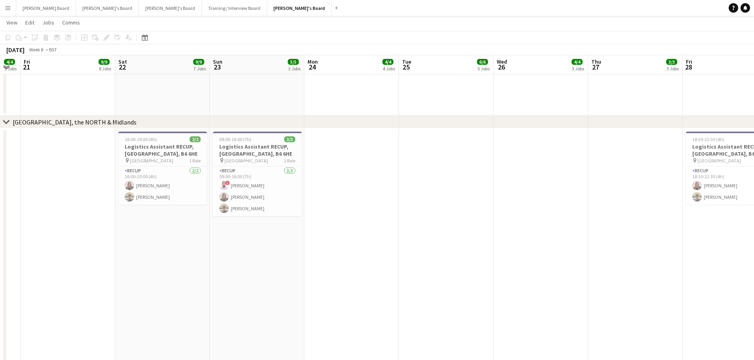
drag, startPoint x: 290, startPoint y: 289, endPoint x: 445, endPoint y: 289, distance: 154.7
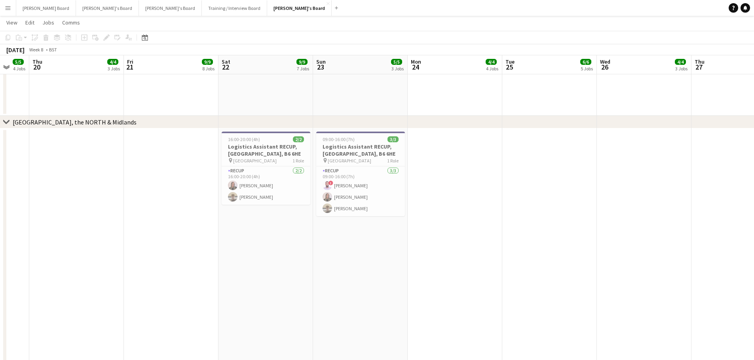
drag, startPoint x: 435, startPoint y: 296, endPoint x: 518, endPoint y: 299, distance: 83.1
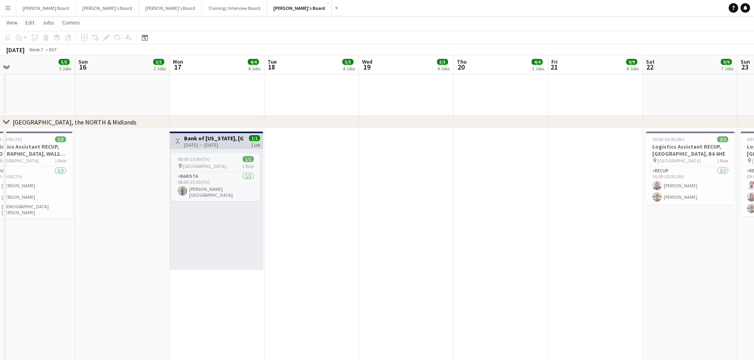
drag, startPoint x: 252, startPoint y: 290, endPoint x: 373, endPoint y: 280, distance: 121.4
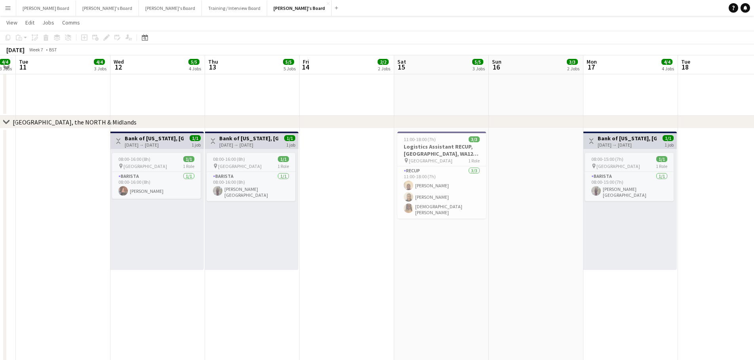
drag, startPoint x: 189, startPoint y: 275, endPoint x: 419, endPoint y: 288, distance: 229.4
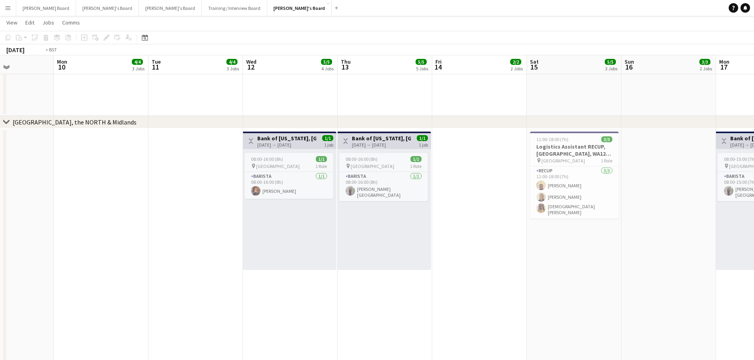
drag, startPoint x: 210, startPoint y: 278, endPoint x: 495, endPoint y: 294, distance: 286.1
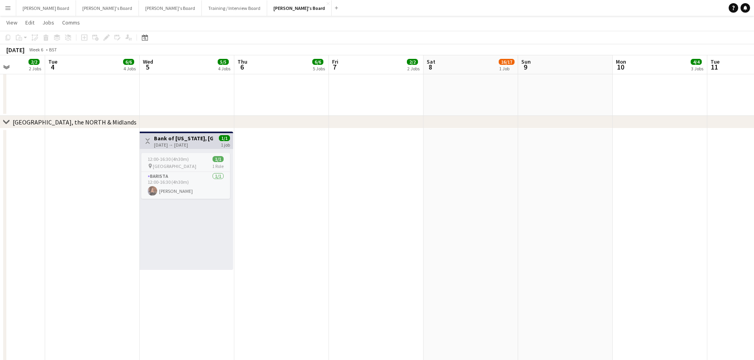
drag, startPoint x: 546, startPoint y: 291, endPoint x: 568, endPoint y: 293, distance: 22.6
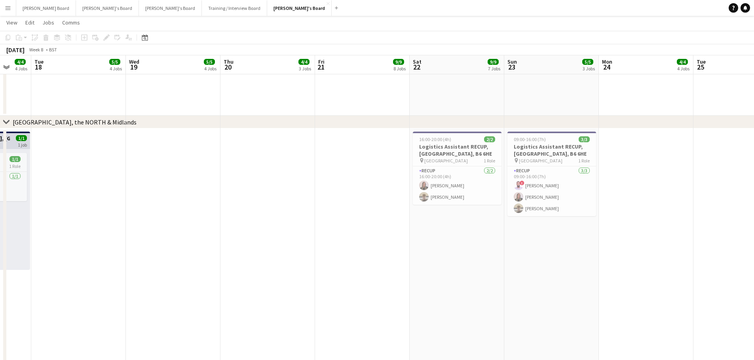
scroll to position [0, 282]
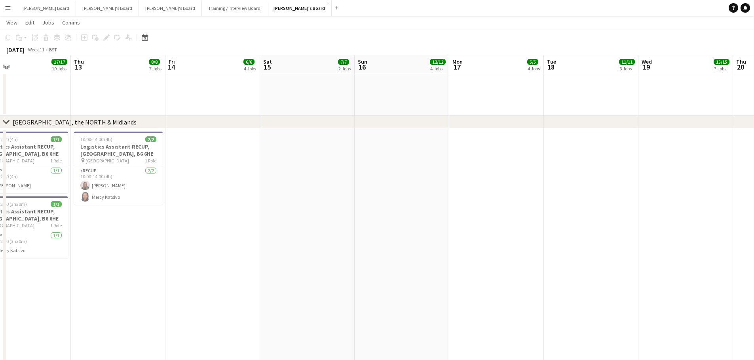
scroll to position [0, 308]
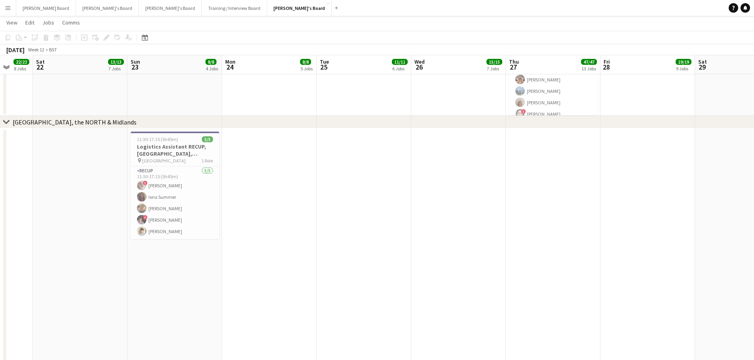
scroll to position [0, 271]
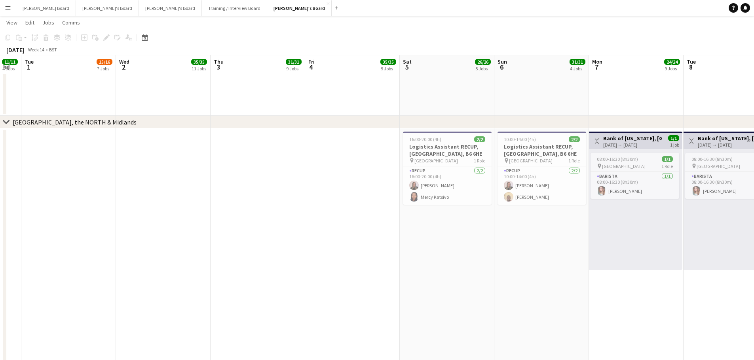
scroll to position [0, 254]
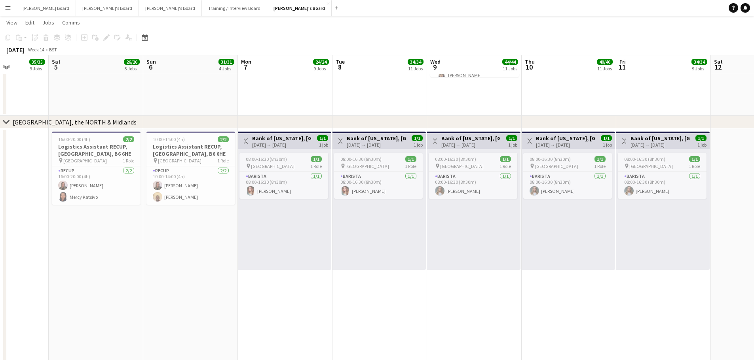
scroll to position [0, 300]
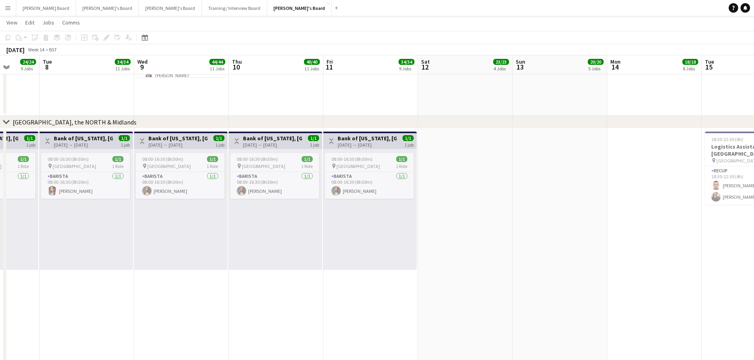
scroll to position [0, 241]
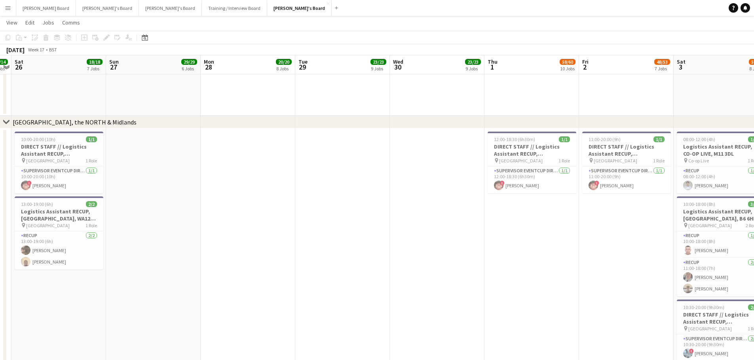
scroll to position [0, 272]
click at [267, 9] on button "[PERSON_NAME]'s Board Close" at bounding box center [299, 7] width 64 height 15
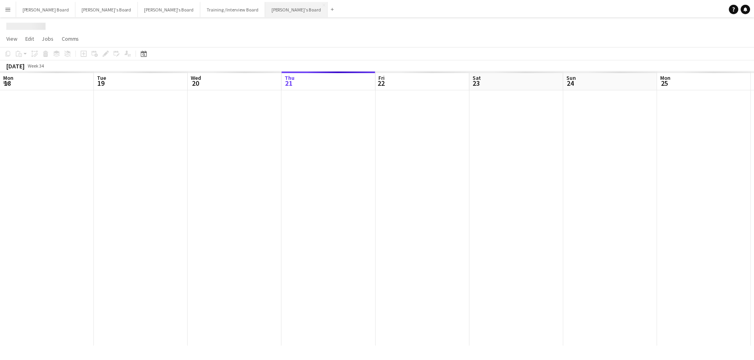
scroll to position [0, 189]
